Goal: Complete application form

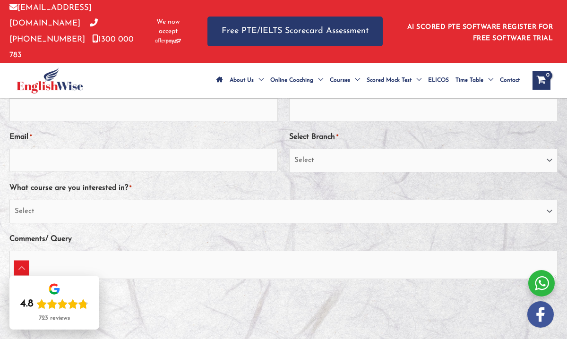
scroll to position [191, 0]
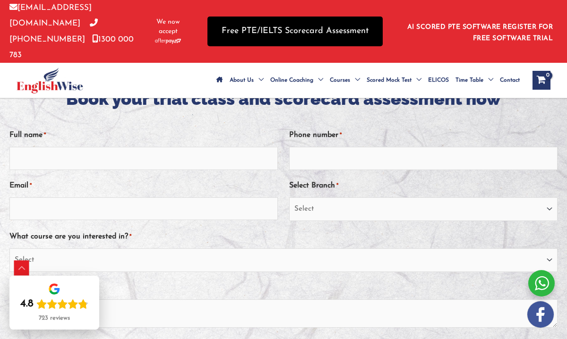
click at [295, 20] on link "Free PTE/IELTS Scorecard Assessment" at bounding box center [294, 32] width 175 height 30
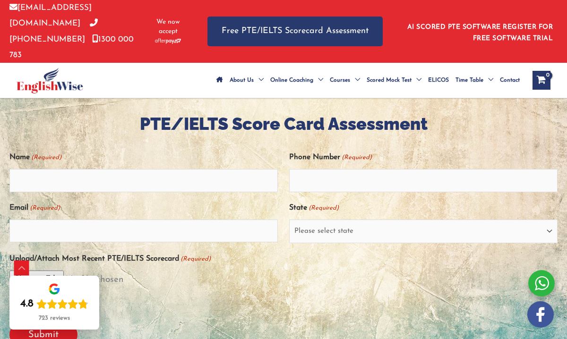
scroll to position [192, 0]
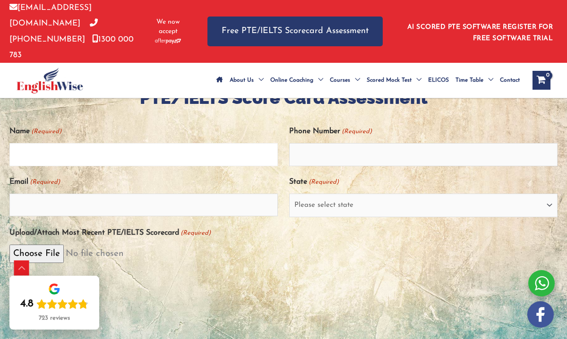
click at [214, 143] on input "Name (Required)" at bounding box center [143, 154] width 268 height 23
type input "[PERSON_NAME]"
select select "[GEOGRAPHIC_DATA] ([GEOGRAPHIC_DATA])"
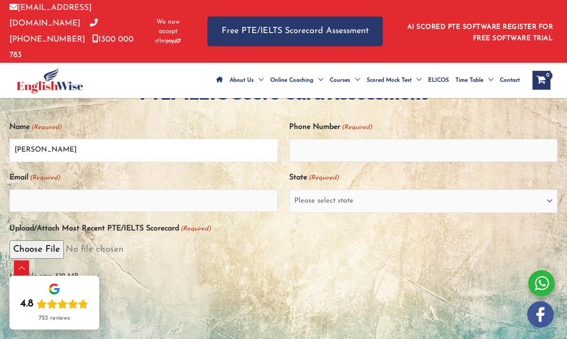
scroll to position [197, 0]
click at [185, 189] on input "Email (Required)" at bounding box center [143, 200] width 268 height 23
type input "l"
click at [351, 138] on input "Phone Number (Required)" at bounding box center [423, 149] width 268 height 23
type input "0428034817"
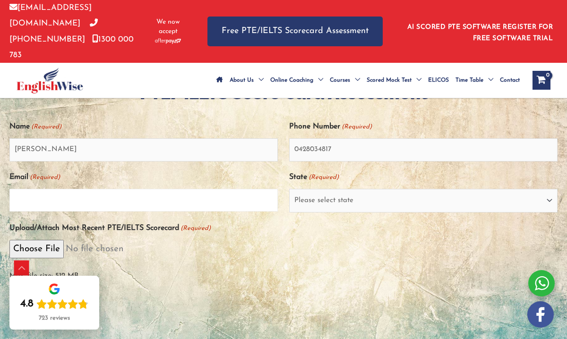
click at [223, 189] on input "Email (Required)" at bounding box center [143, 200] width 268 height 23
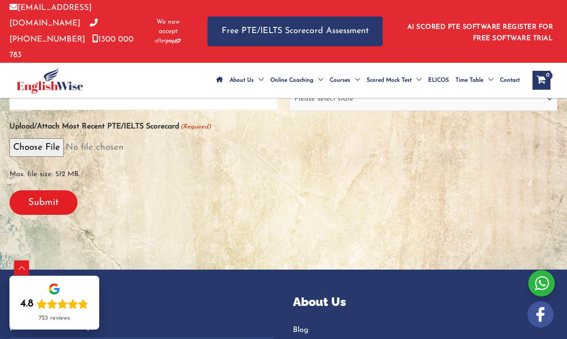
scroll to position [297, 0]
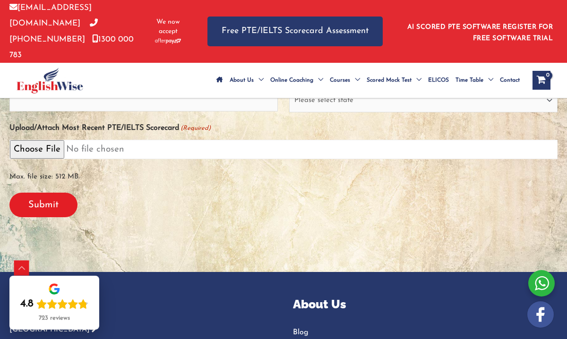
click at [46, 140] on input "Upload/Attach Most Recent PTE/IELTS Scorecard (Required)" at bounding box center [283, 149] width 548 height 19
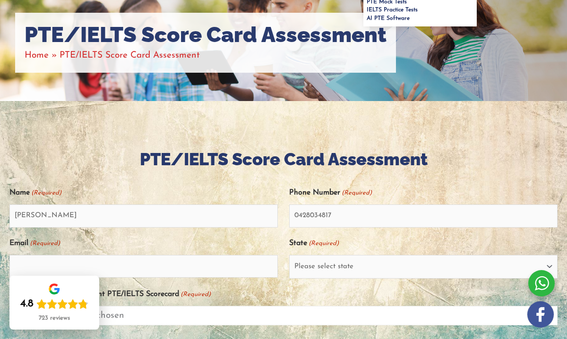
scroll to position [0, 0]
